Goal: Transaction & Acquisition: Download file/media

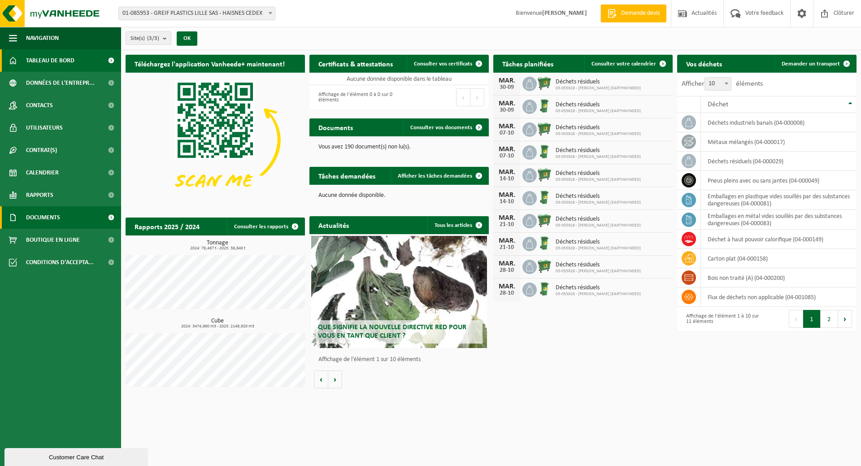
click at [56, 213] on span "Documents" at bounding box center [43, 217] width 34 height 22
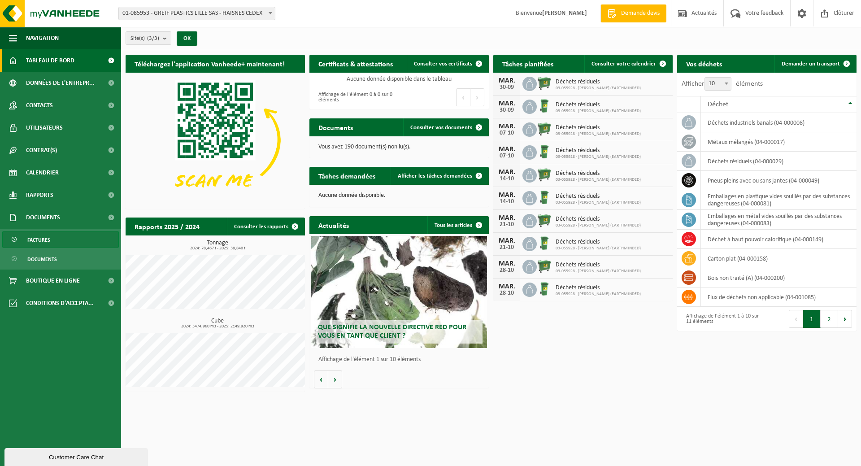
click at [43, 237] on span "Factures" at bounding box center [38, 239] width 23 height 17
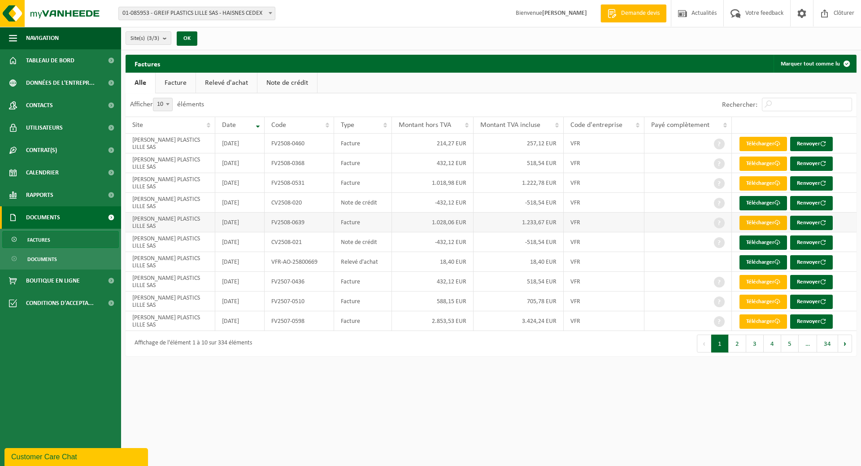
click at [747, 221] on link "Télécharger" at bounding box center [763, 223] width 48 height 14
click at [751, 182] on link "Télécharger" at bounding box center [763, 183] width 48 height 14
